Goal: Task Accomplishment & Management: Complete application form

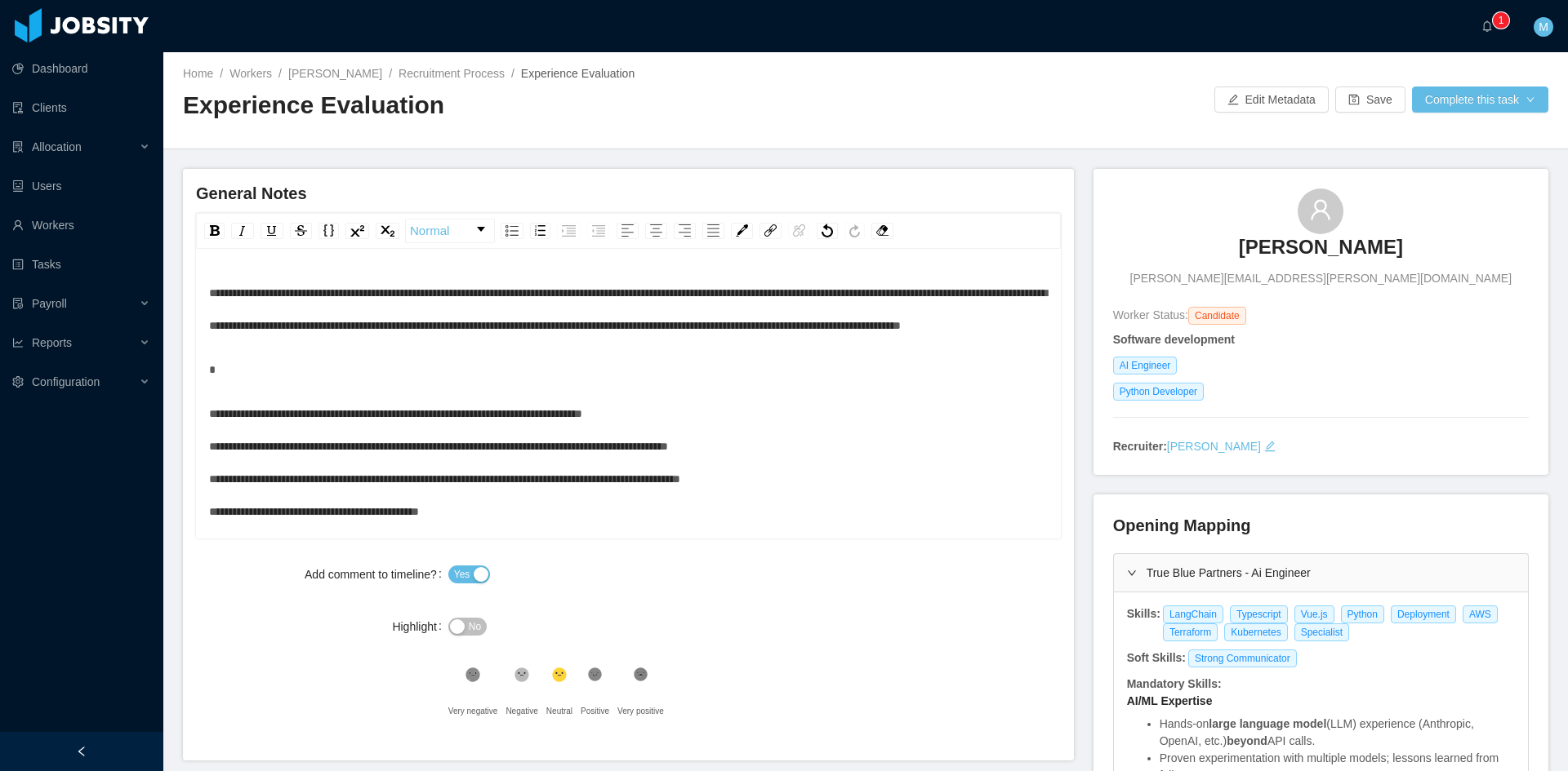
click at [678, 441] on div "**********" at bounding box center [629, 463] width 840 height 131
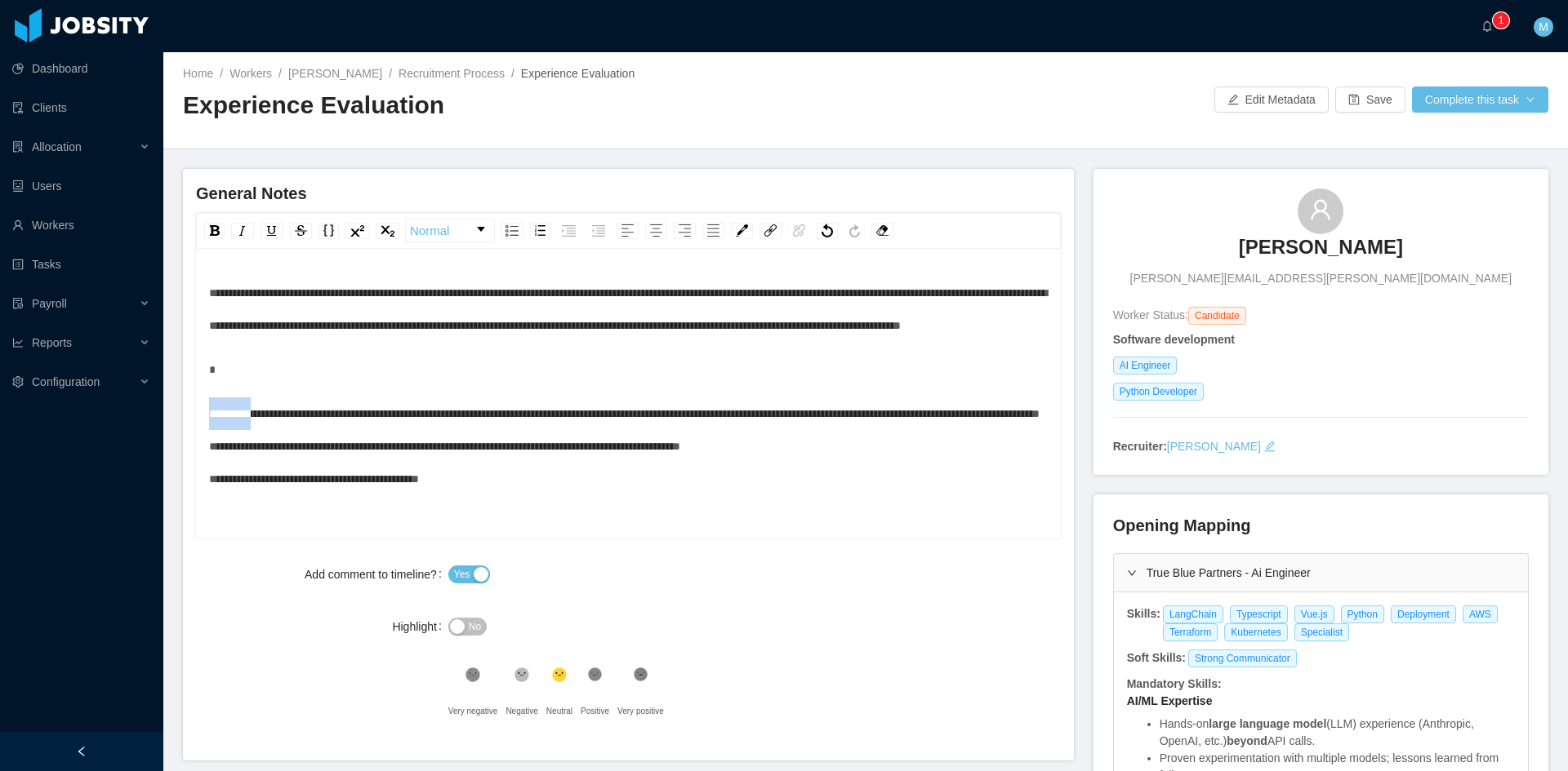
drag, startPoint x: 253, startPoint y: 445, endPoint x: 204, endPoint y: 441, distance: 49.2
click at [204, 441] on div "**********" at bounding box center [628, 396] width 865 height 285
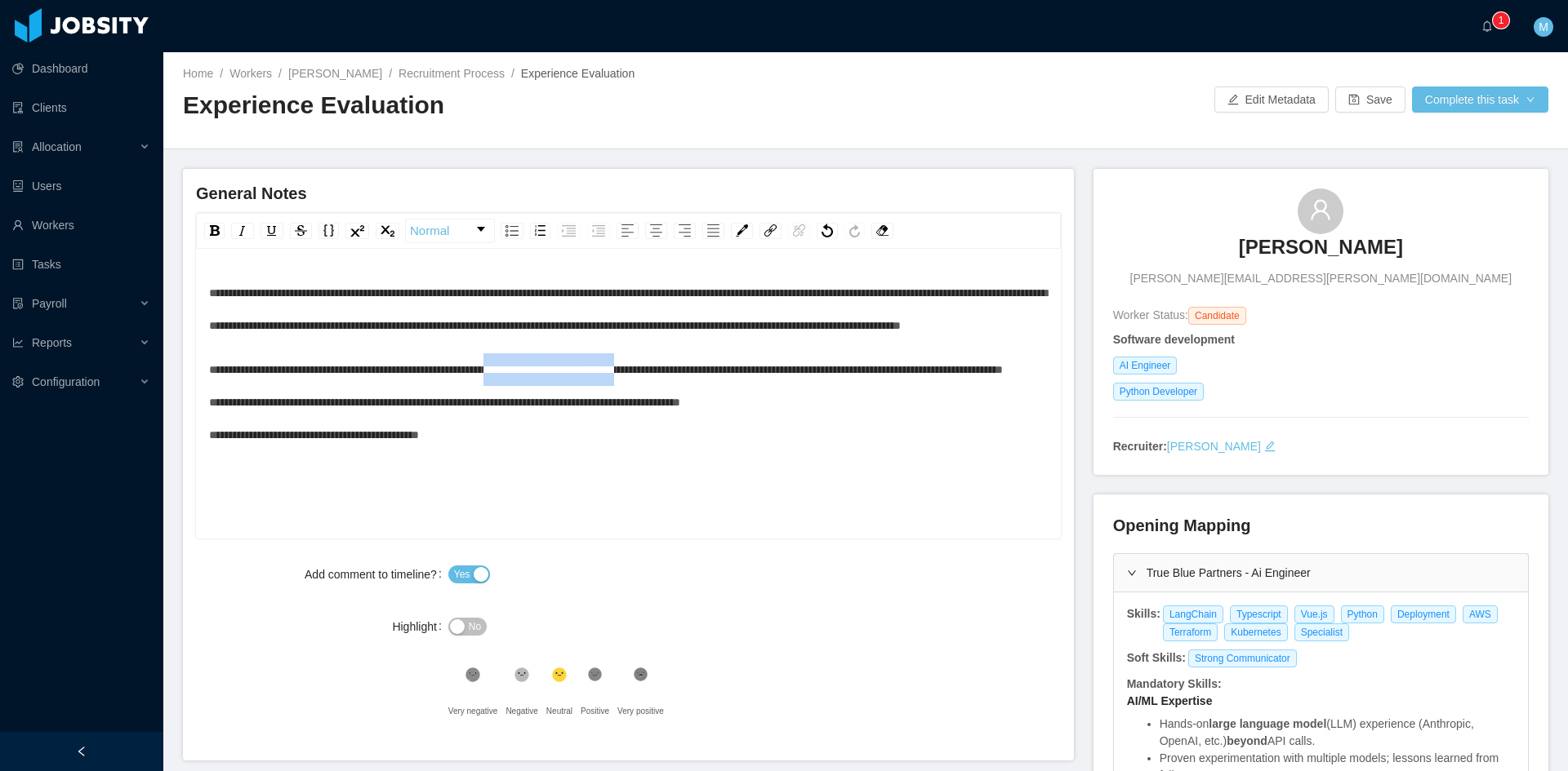
drag, startPoint x: 725, startPoint y: 402, endPoint x: 569, endPoint y: 401, distance: 156.0
click at [569, 401] on span "**********" at bounding box center [606, 402] width 794 height 76
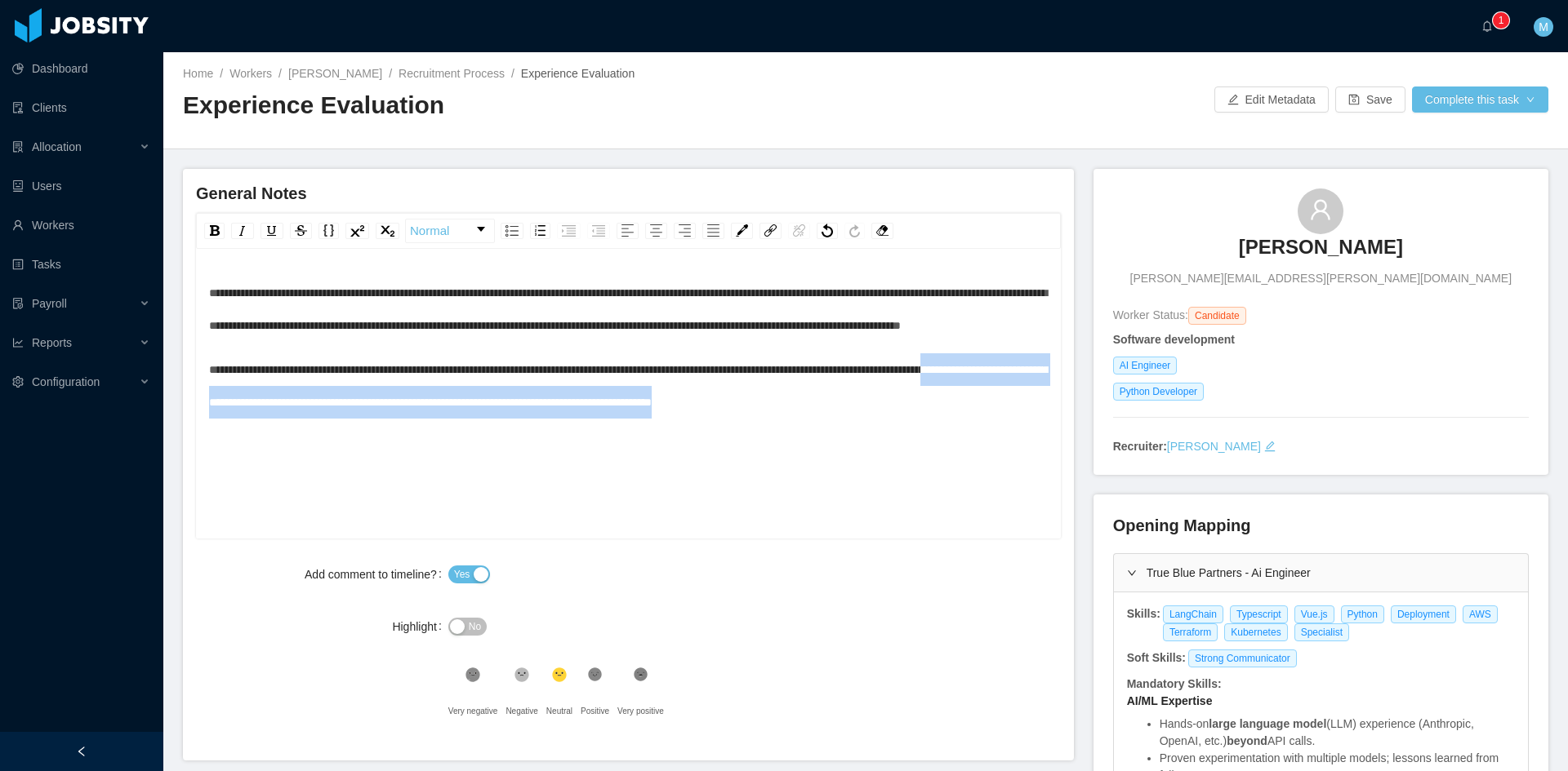
drag, startPoint x: 280, startPoint y: 435, endPoint x: 1004, endPoint y: 458, distance: 724.4
click at [1004, 458] on div "**********" at bounding box center [629, 419] width 840 height 285
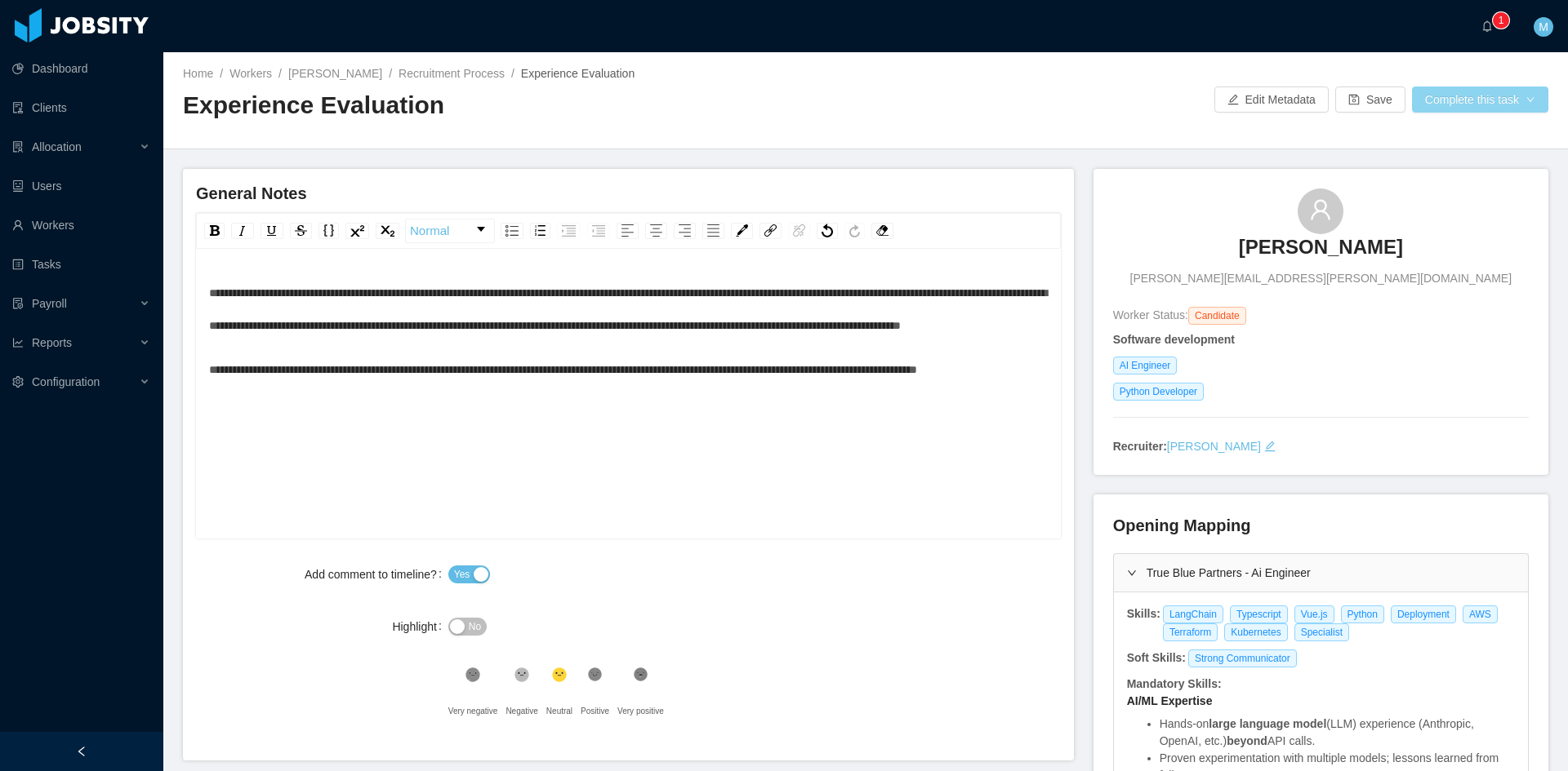
click at [1507, 88] on div "Home / Workers / [PERSON_NAME] / Recruitment Process / Experience Evaluation / …" at bounding box center [866, 101] width 1405 height 97
click at [1507, 88] on button "Complete this task" at bounding box center [1480, 99] width 137 height 26
click at [1480, 135] on button "Save Evaluation" at bounding box center [1469, 136] width 127 height 26
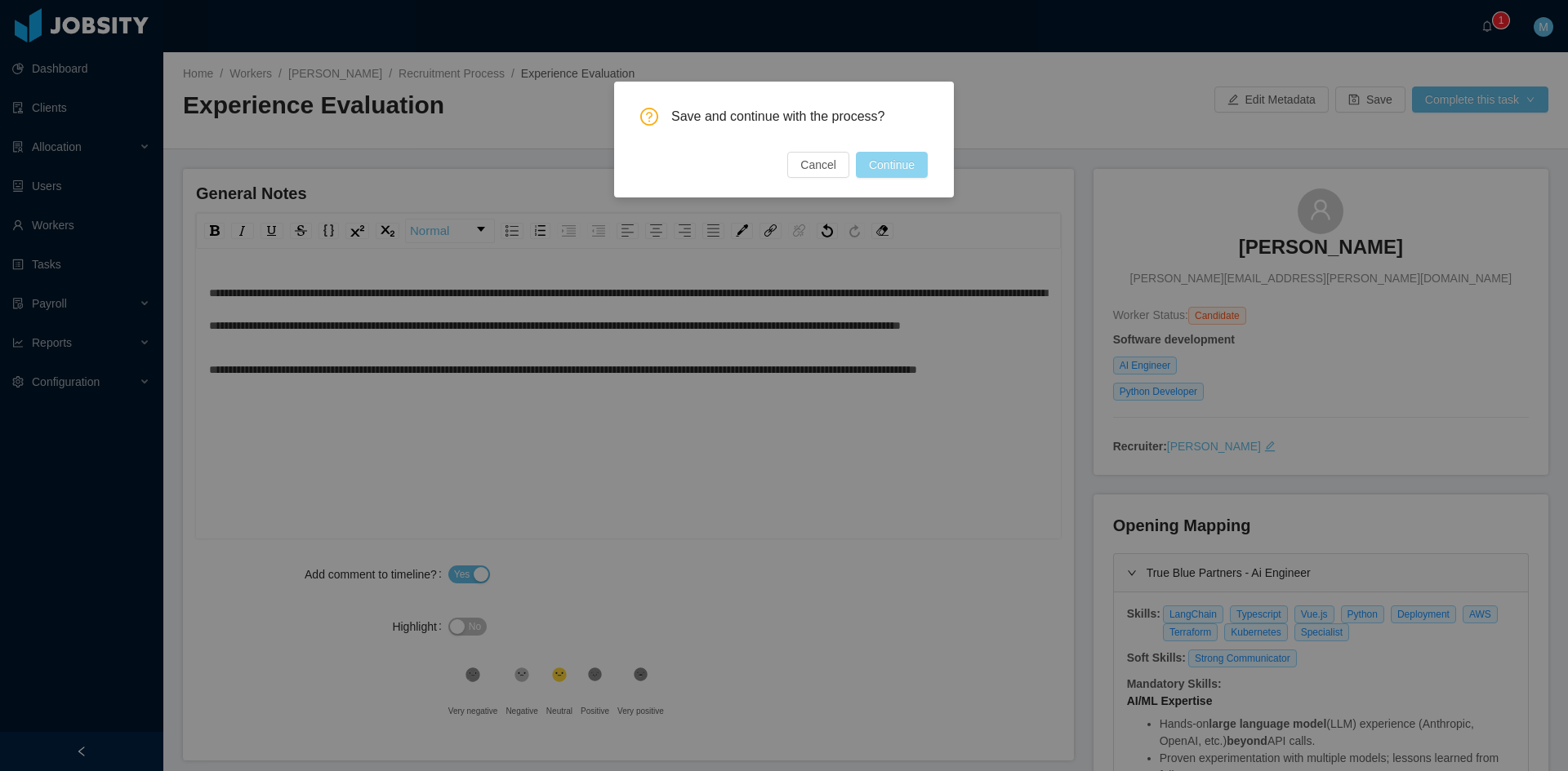
click at [880, 157] on button "Continue" at bounding box center [892, 164] width 72 height 26
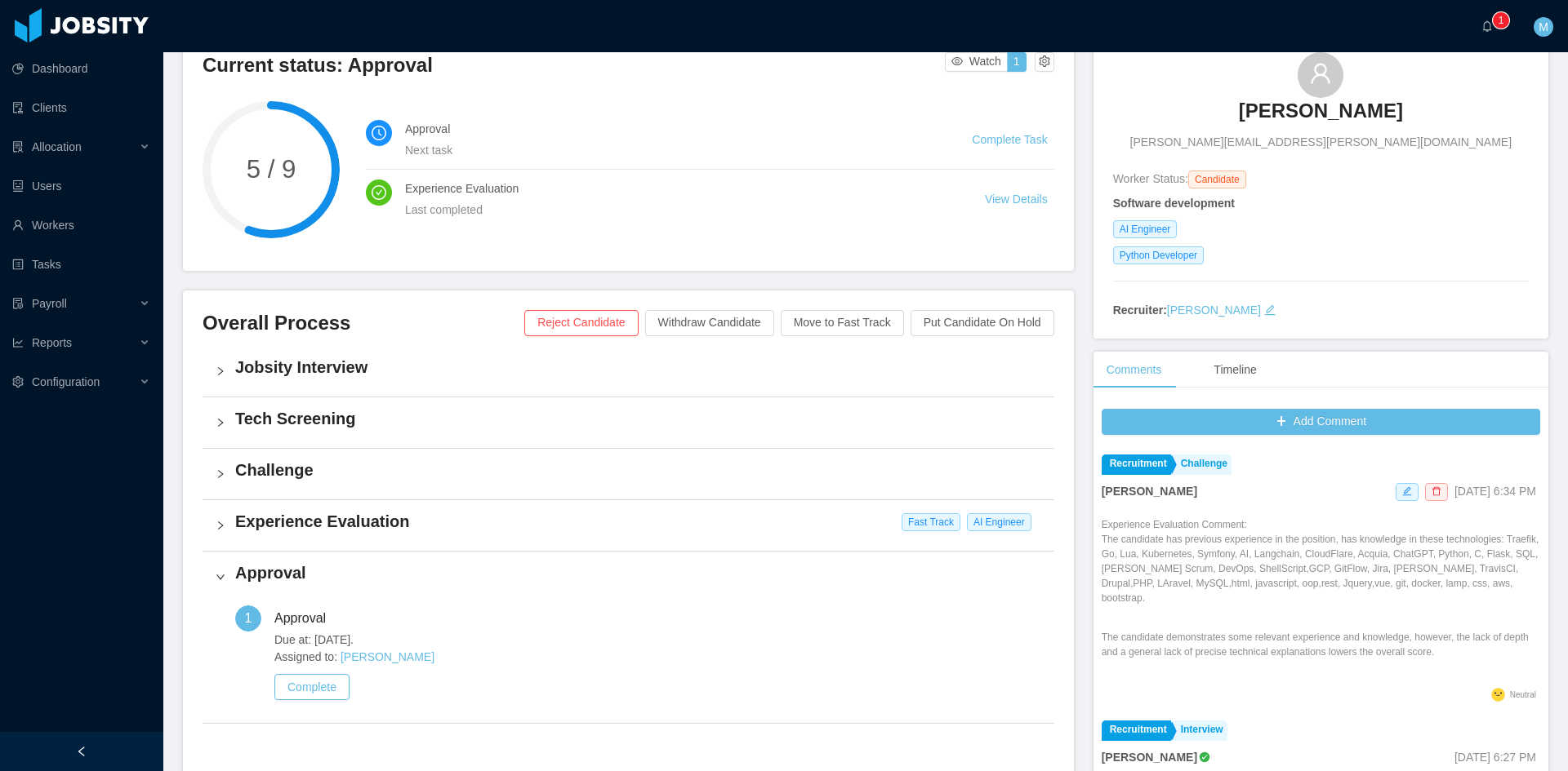
scroll to position [272, 0]
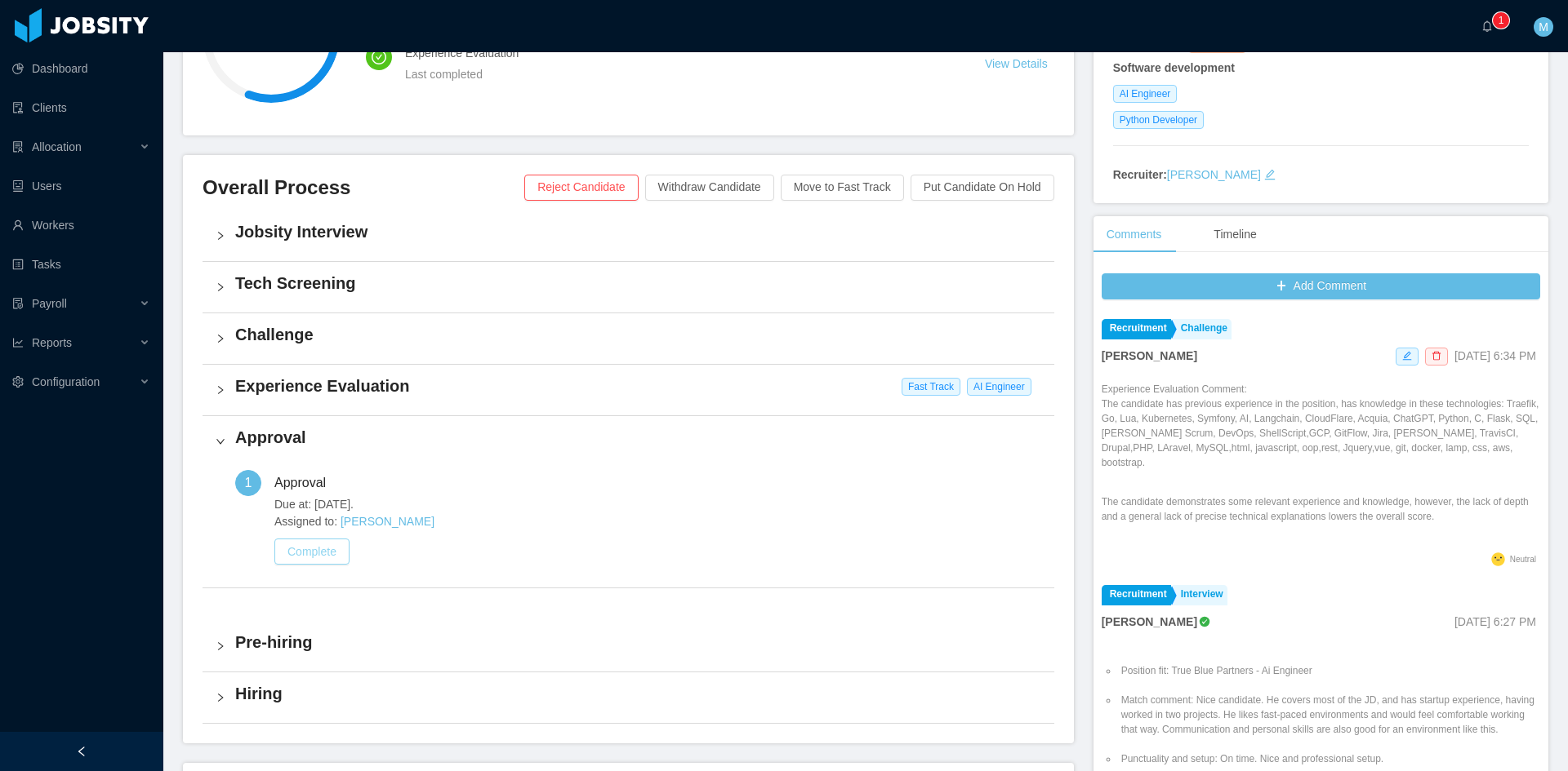
click at [339, 539] on button "Complete" at bounding box center [313, 551] width 75 height 26
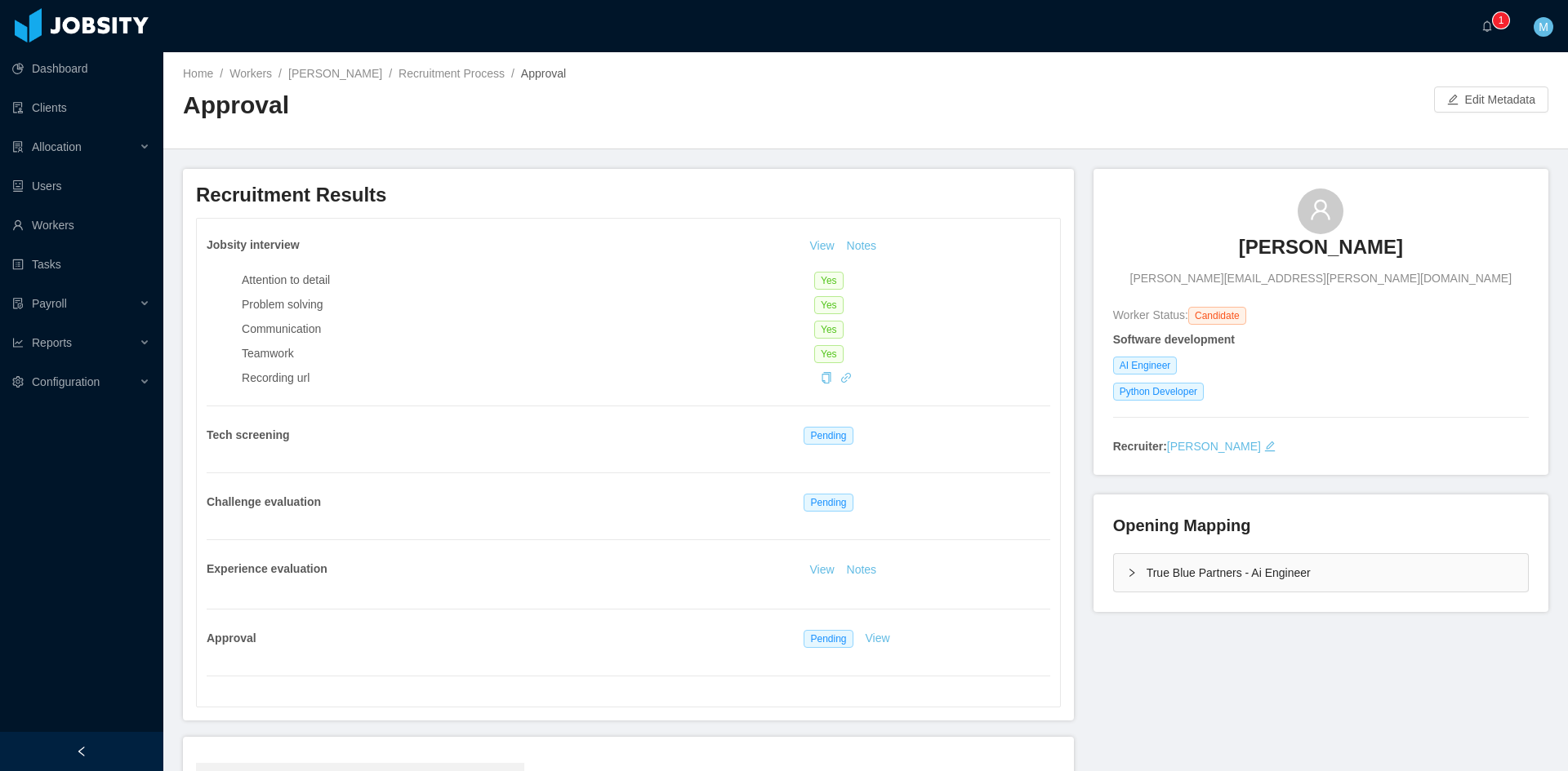
scroll to position [242, 0]
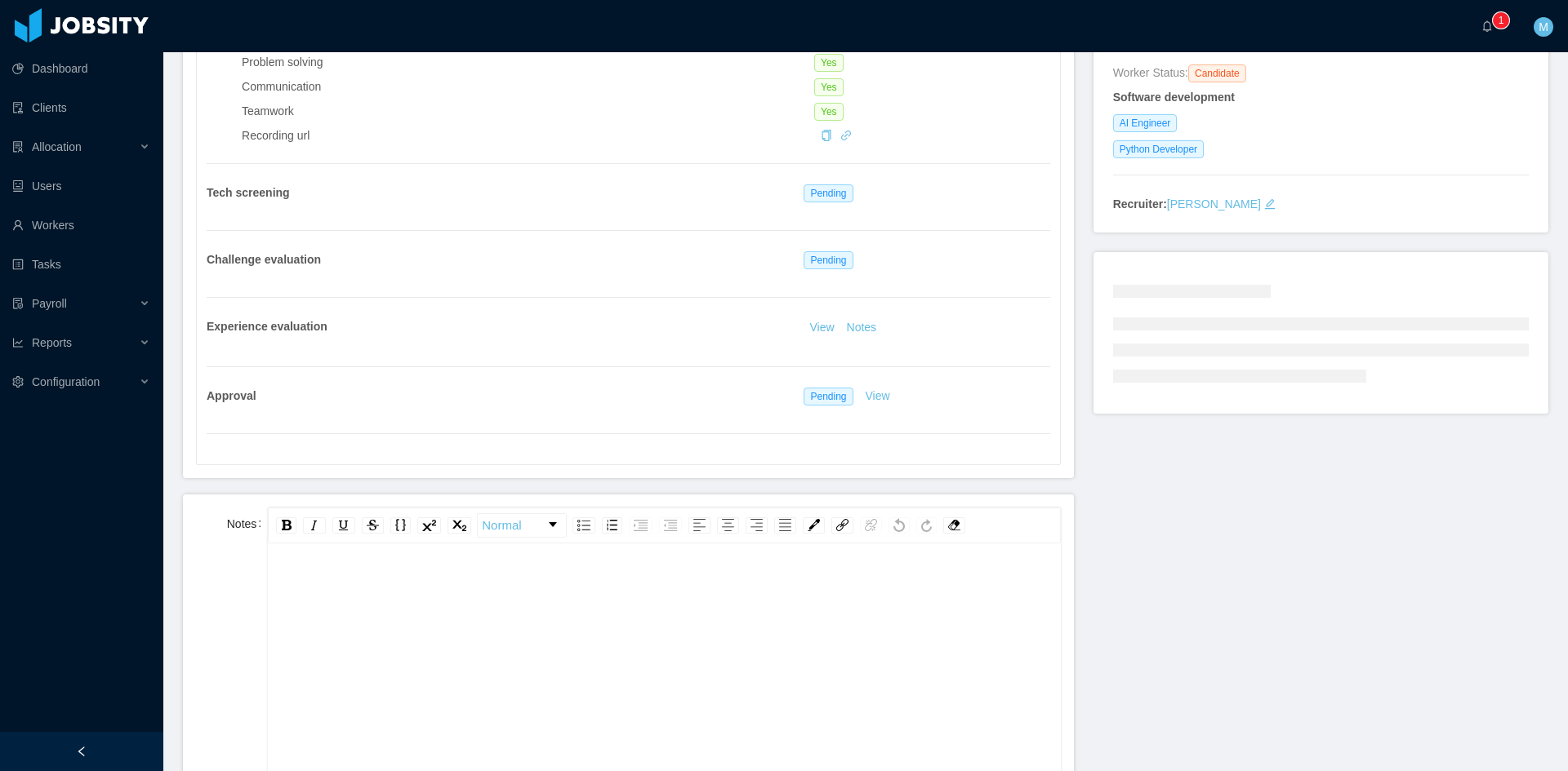
click at [389, 580] on div "rdw-editor" at bounding box center [665, 588] width 767 height 32
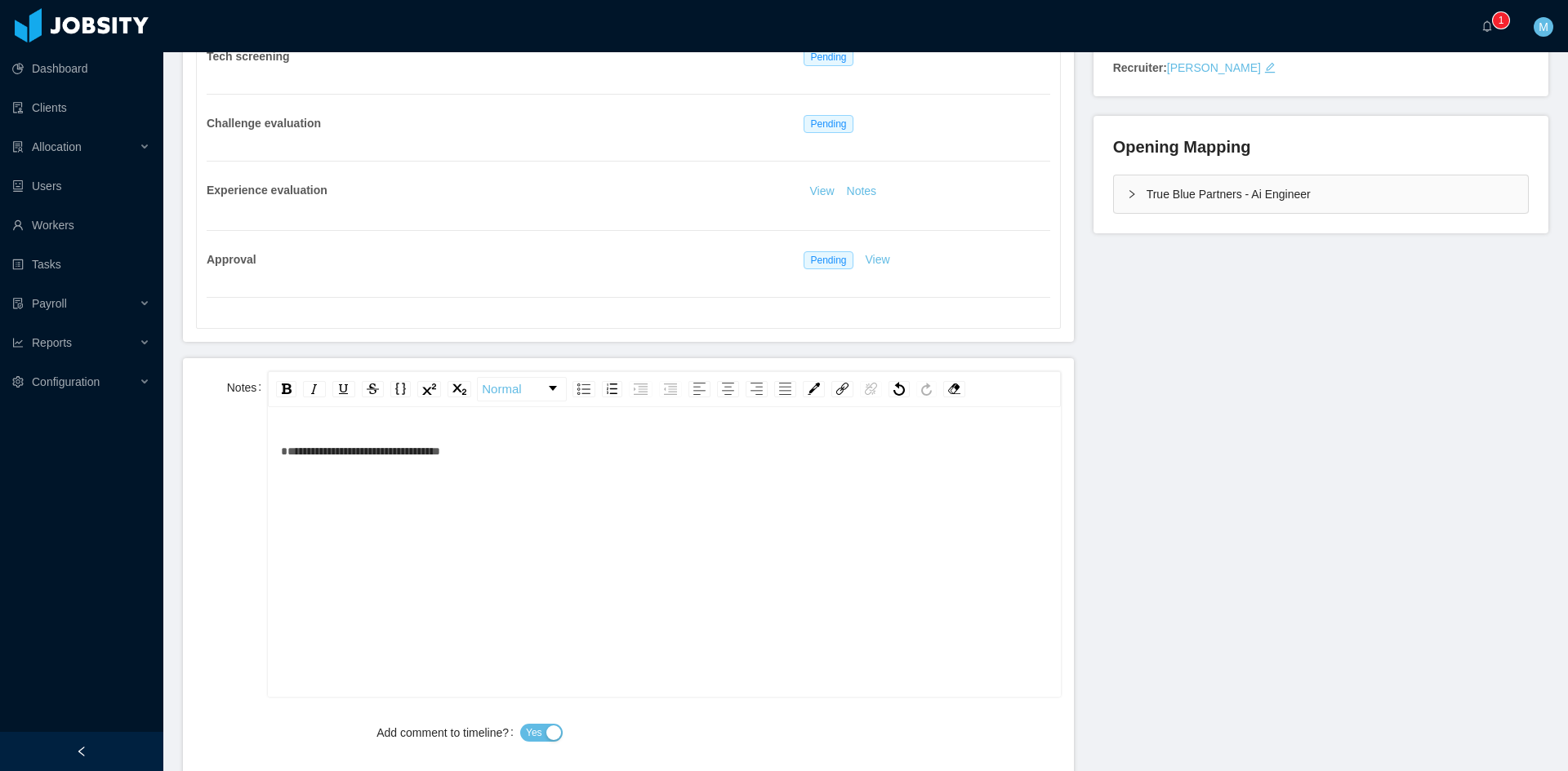
scroll to position [651, 0]
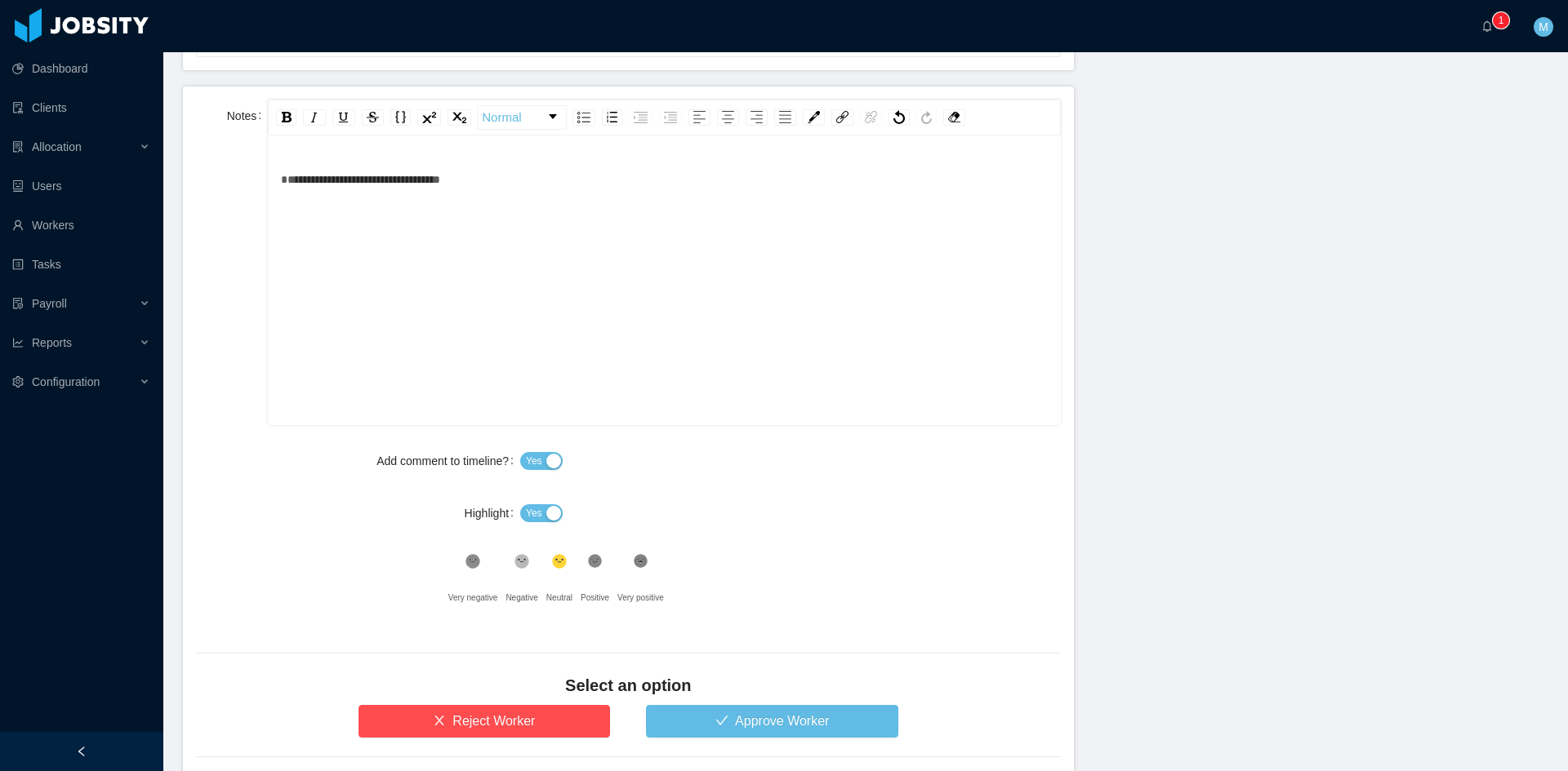
click at [540, 513] on button "Yes" at bounding box center [541, 513] width 42 height 18
click at [705, 705] on button "Approve Worker" at bounding box center [771, 722] width 252 height 32
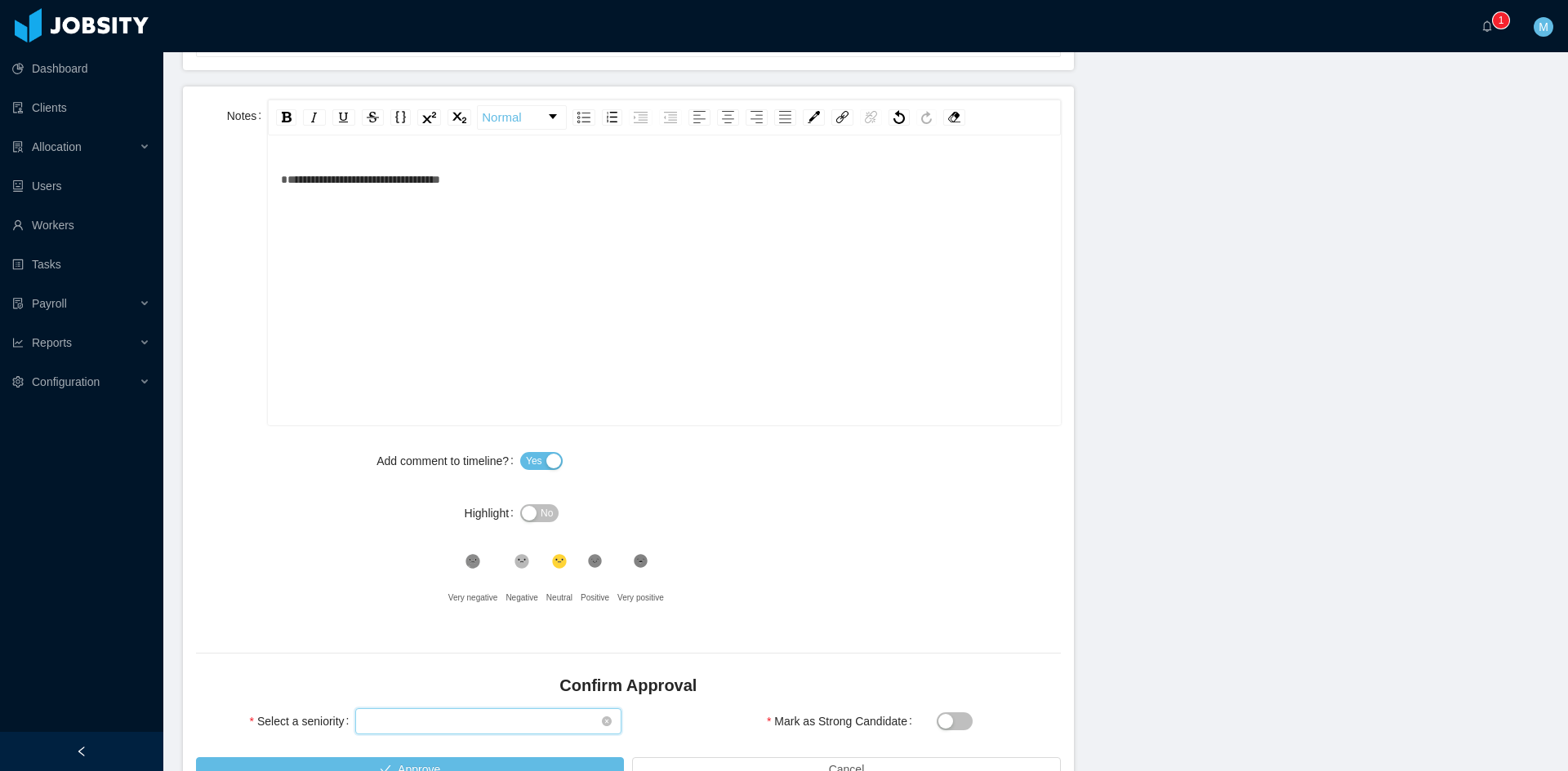
click at [498, 710] on div "Select seniority" at bounding box center [483, 721] width 236 height 24
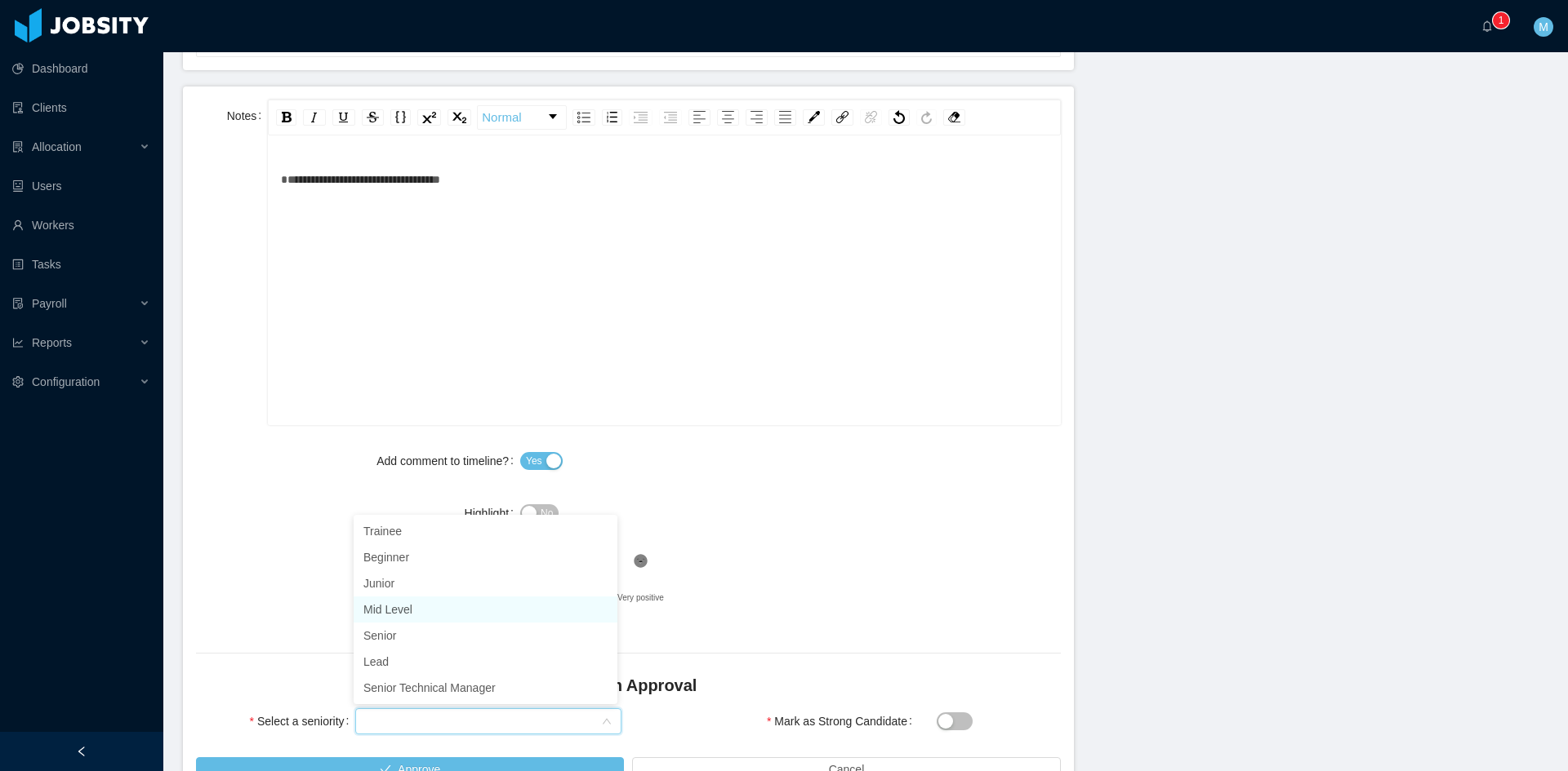
click at [416, 611] on li "Mid Level" at bounding box center [486, 609] width 264 height 26
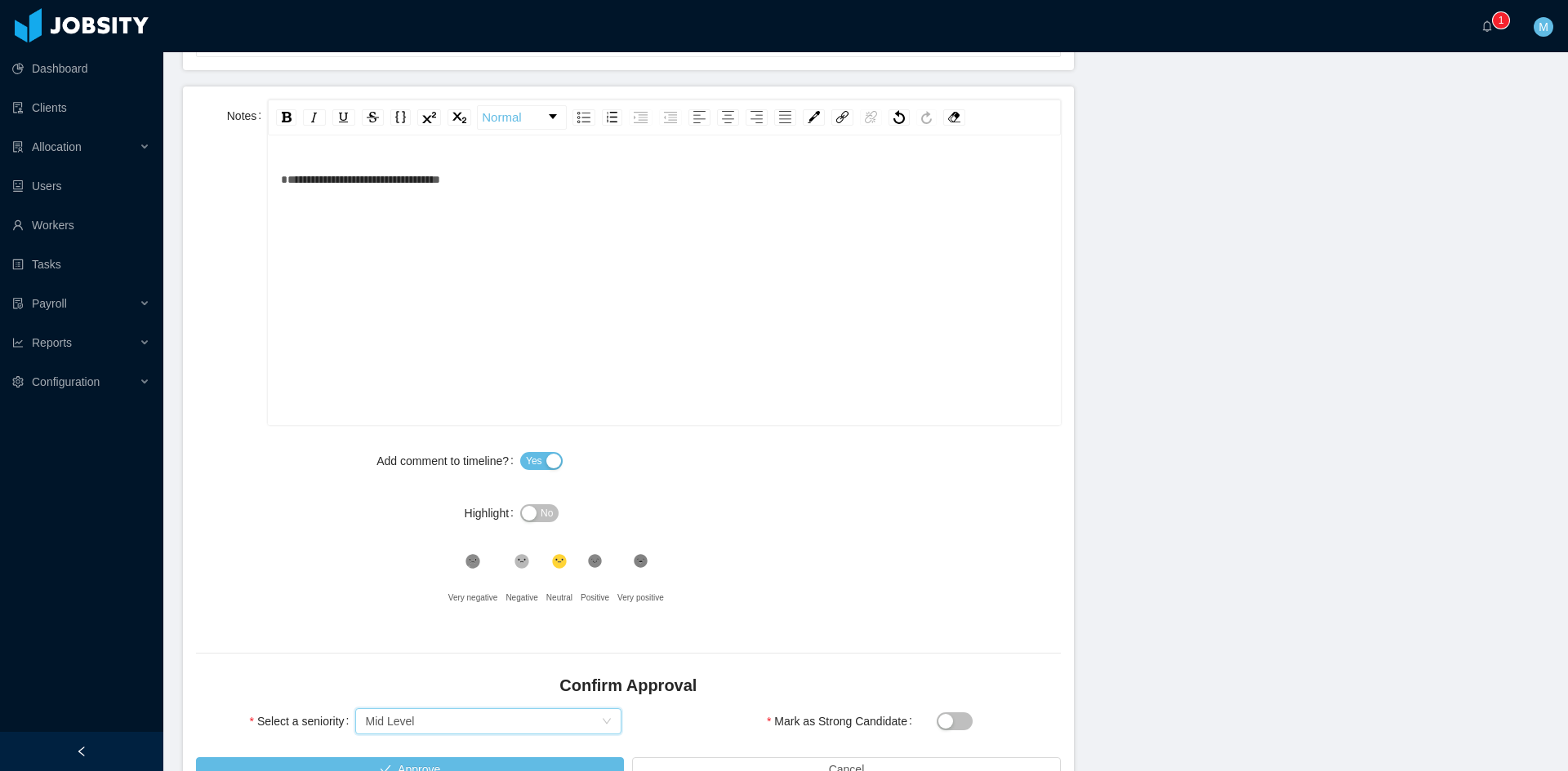
scroll to position [752, 0]
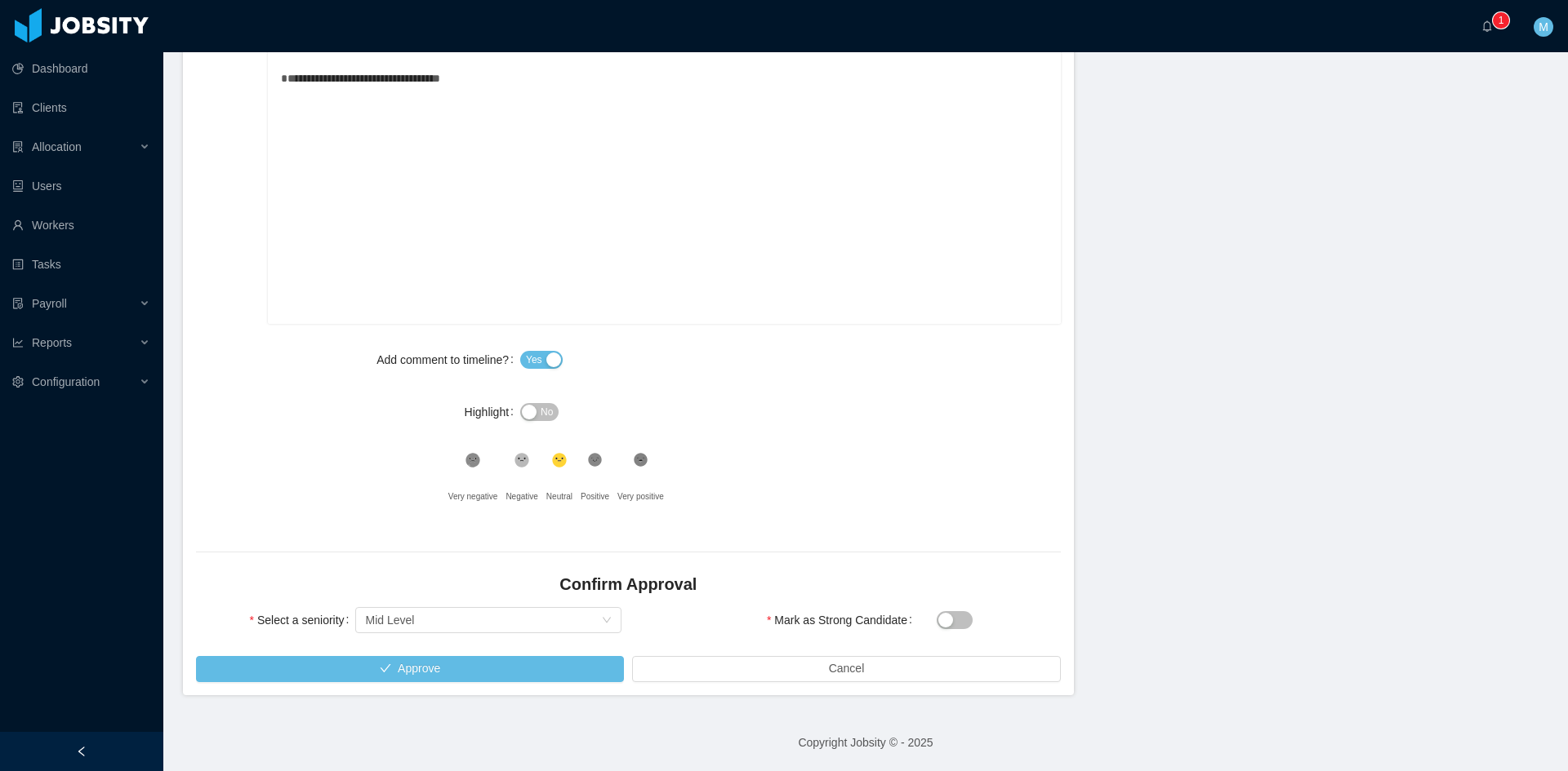
click at [386, 653] on div "Select a seniority Select seniority Mid Level" at bounding box center [409, 630] width 438 height 52
click at [388, 658] on button "Approve" at bounding box center [410, 669] width 428 height 26
drag, startPoint x: 1495, startPoint y: 24, endPoint x: 1485, endPoint y: 30, distance: 11.7
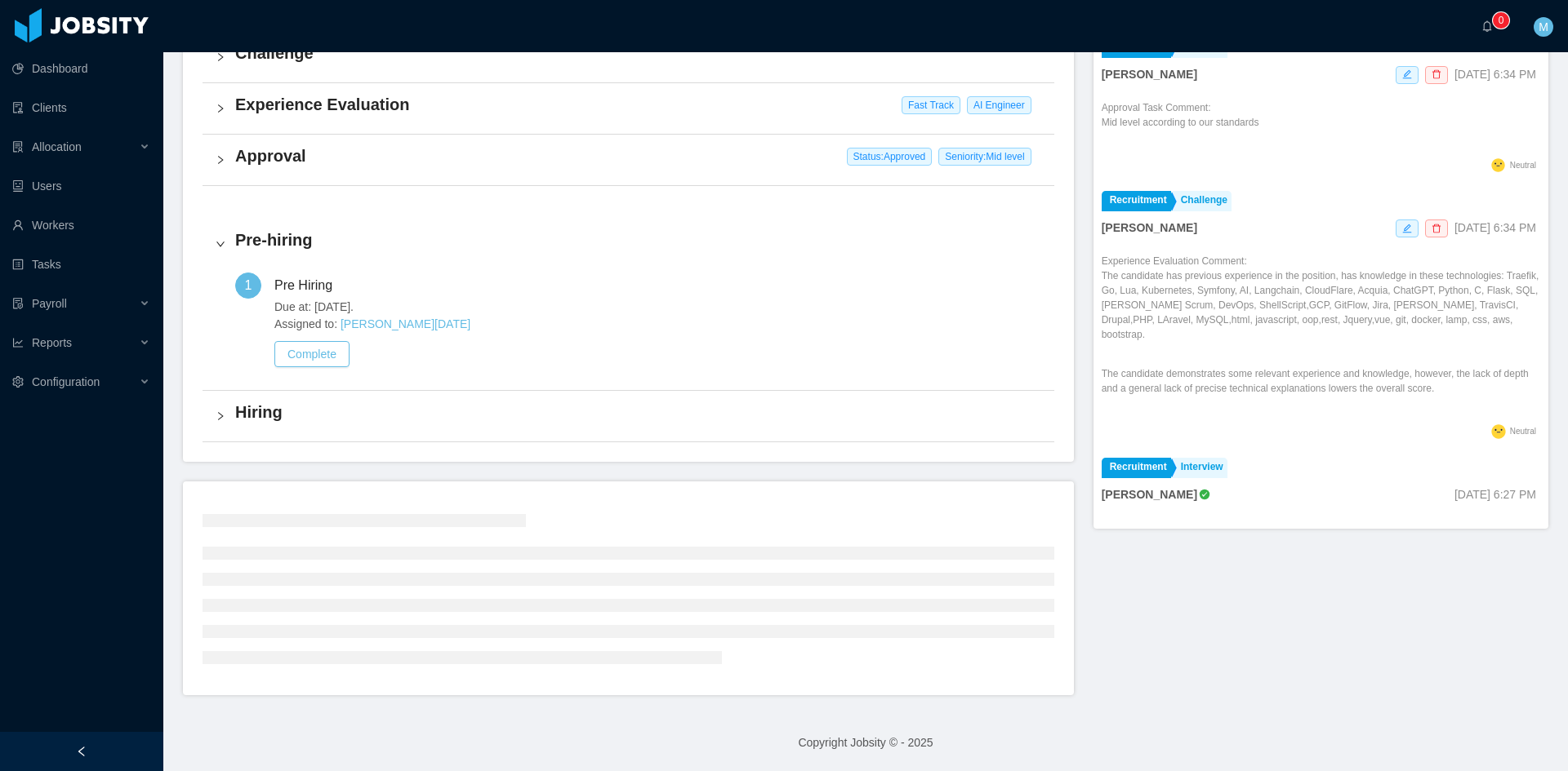
scroll to position [416, 0]
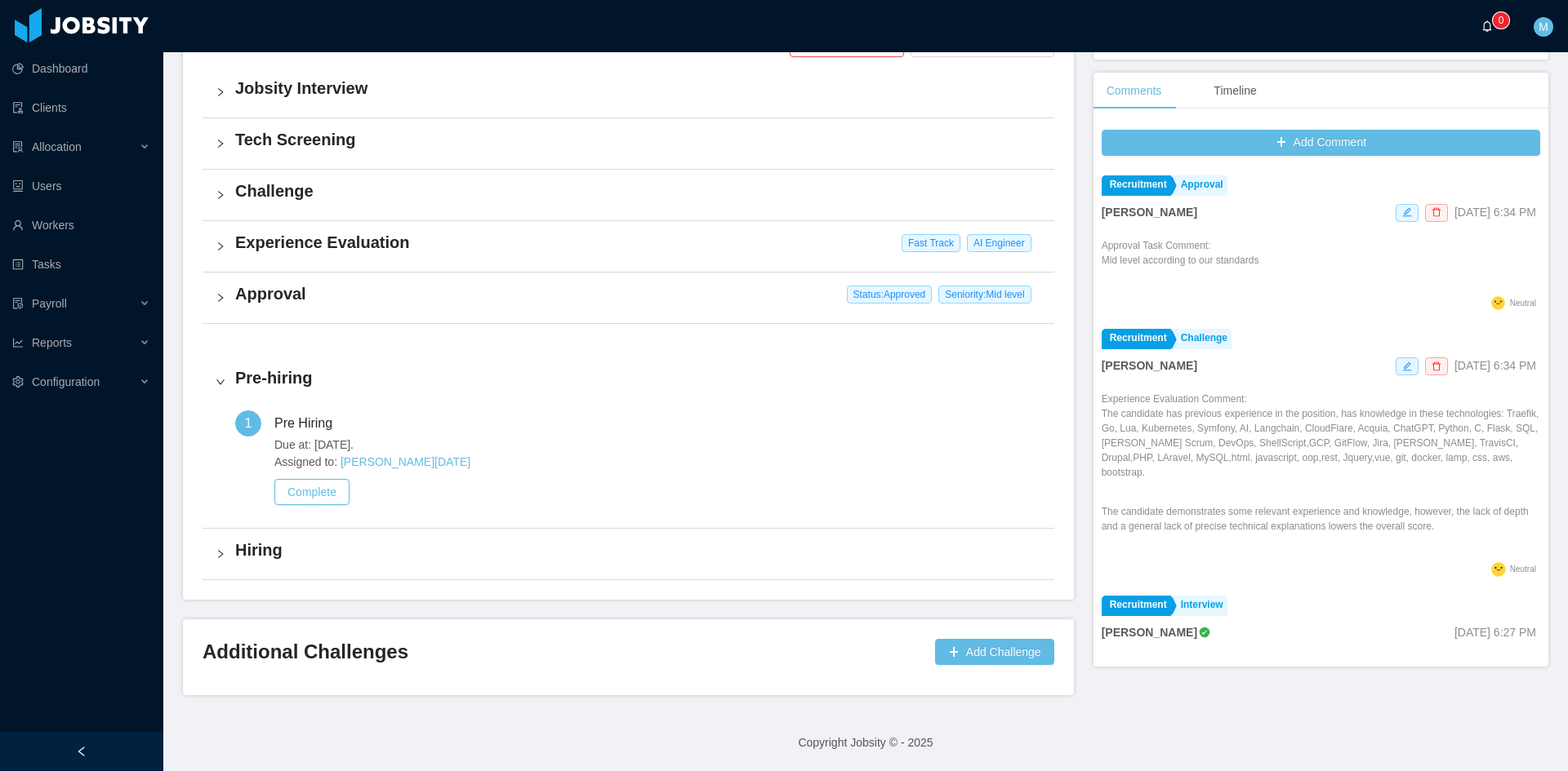
click at [1486, 17] on a=83ded146-cd66-4514-80a8-9a7b1e1b5eb6/Matias%20Marin"] "0" at bounding box center [1492, 26] width 20 height 52
